Goal: Information Seeking & Learning: Learn about a topic

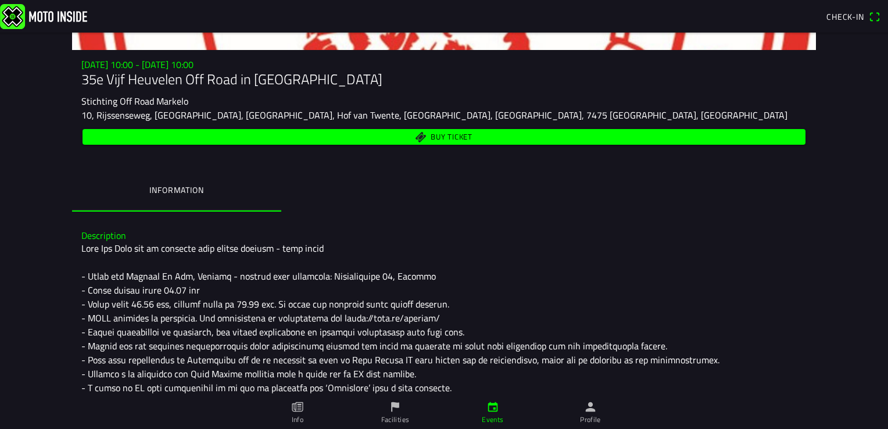
scroll to position [116, 0]
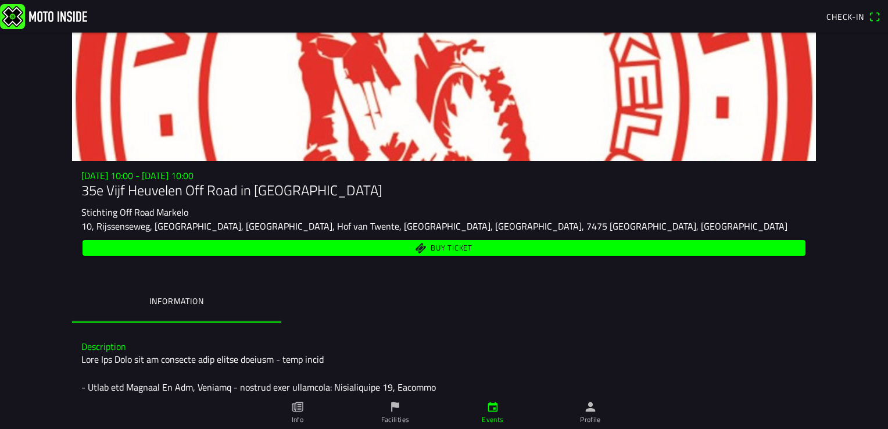
scroll to position [199, 0]
